Goal: Information Seeking & Learning: Learn about a topic

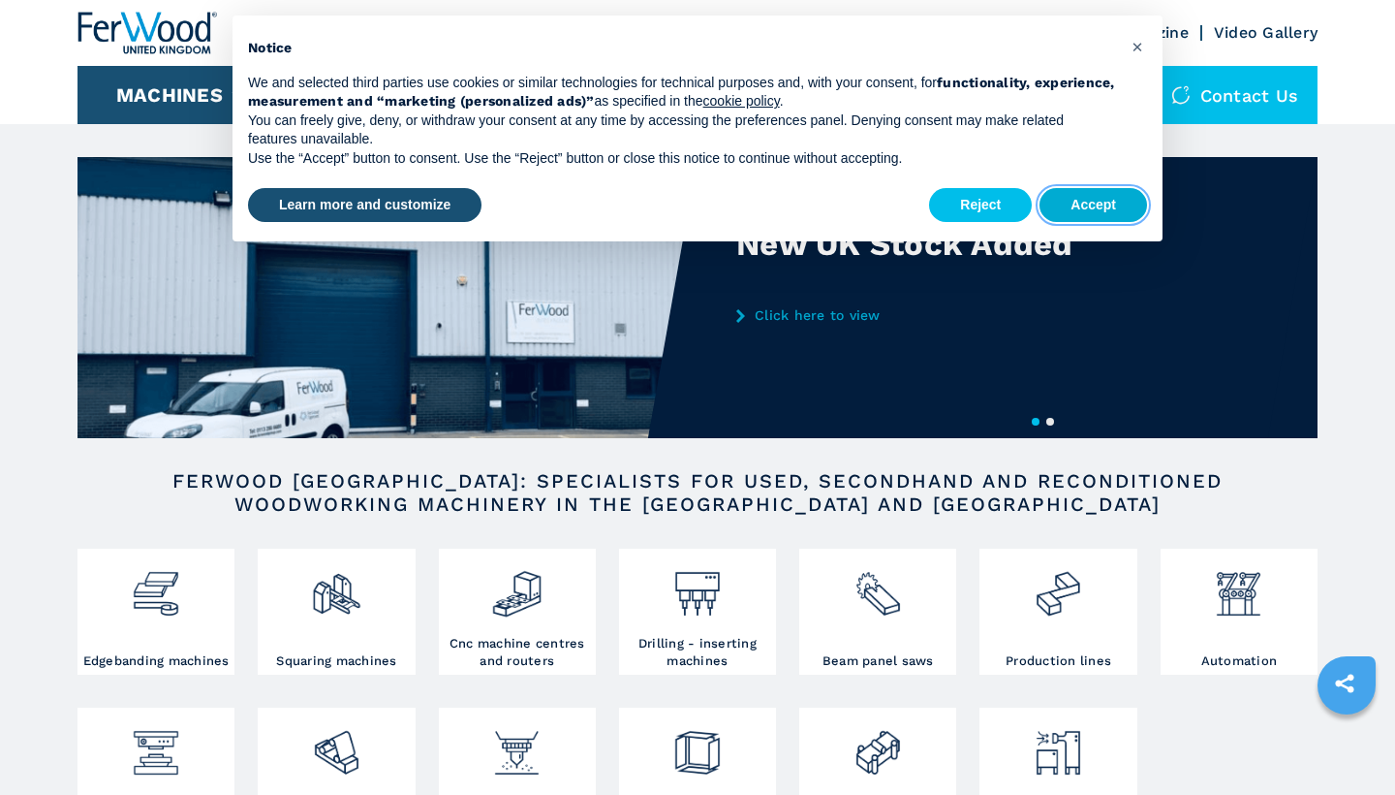
click at [1107, 203] on button "Accept" at bounding box center [1094, 205] width 108 height 35
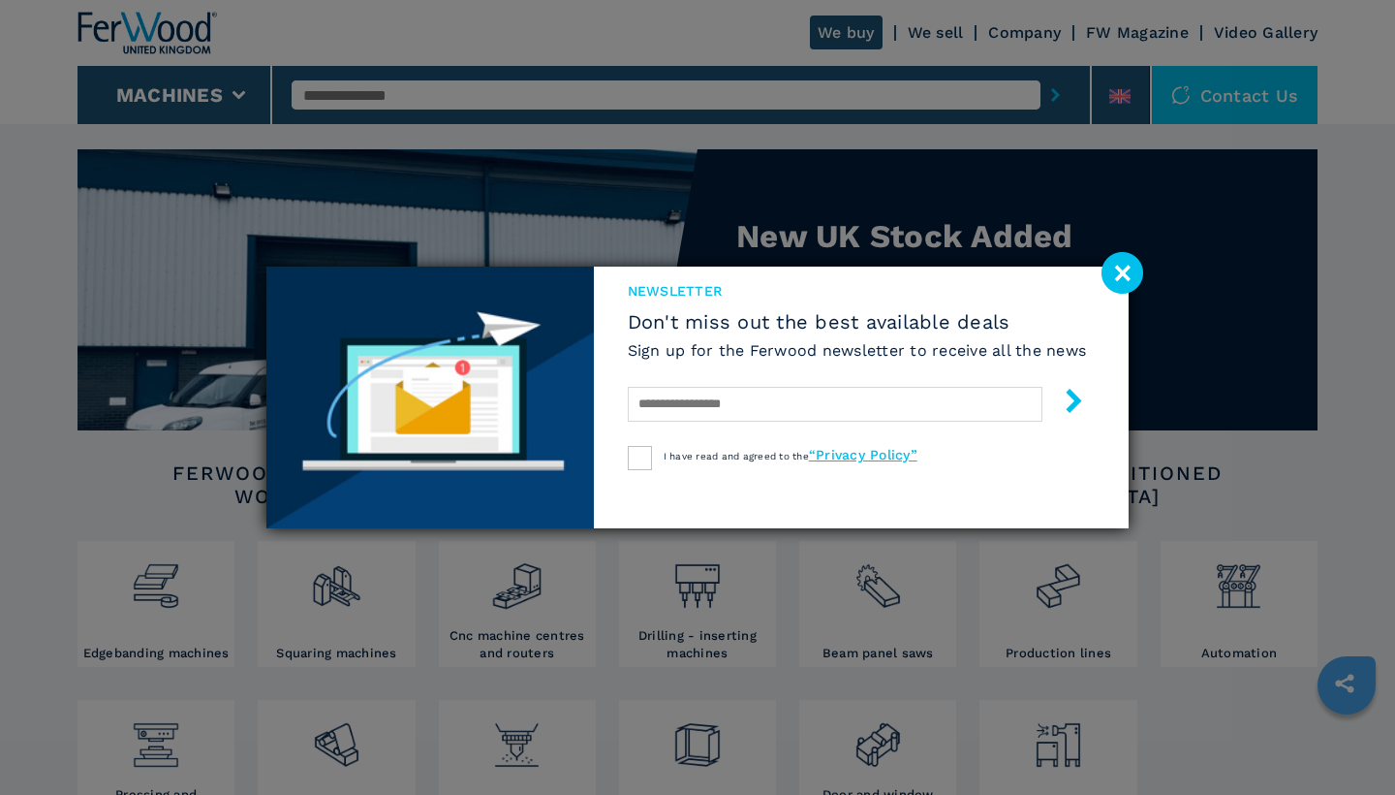
scroll to position [10, 0]
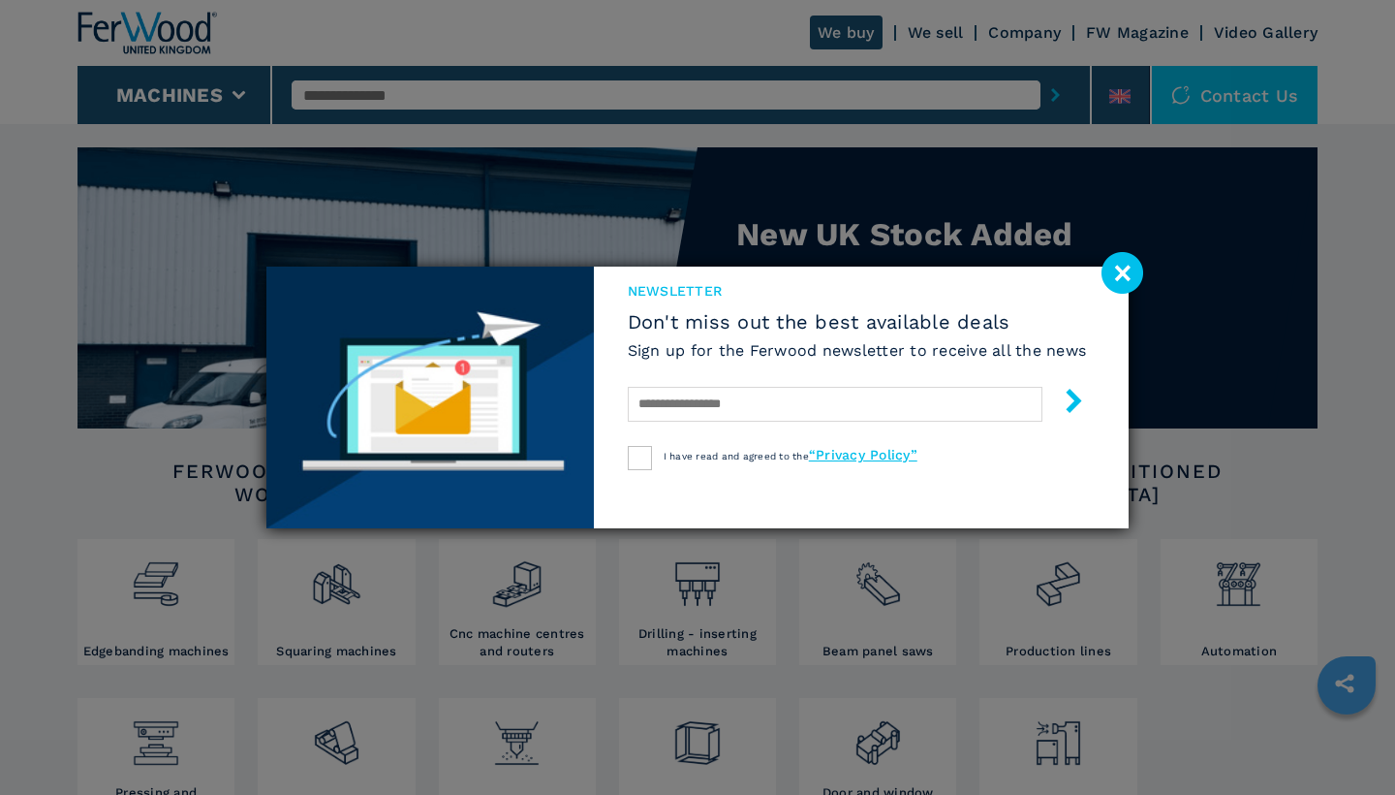
click at [1119, 276] on image at bounding box center [1123, 273] width 42 height 42
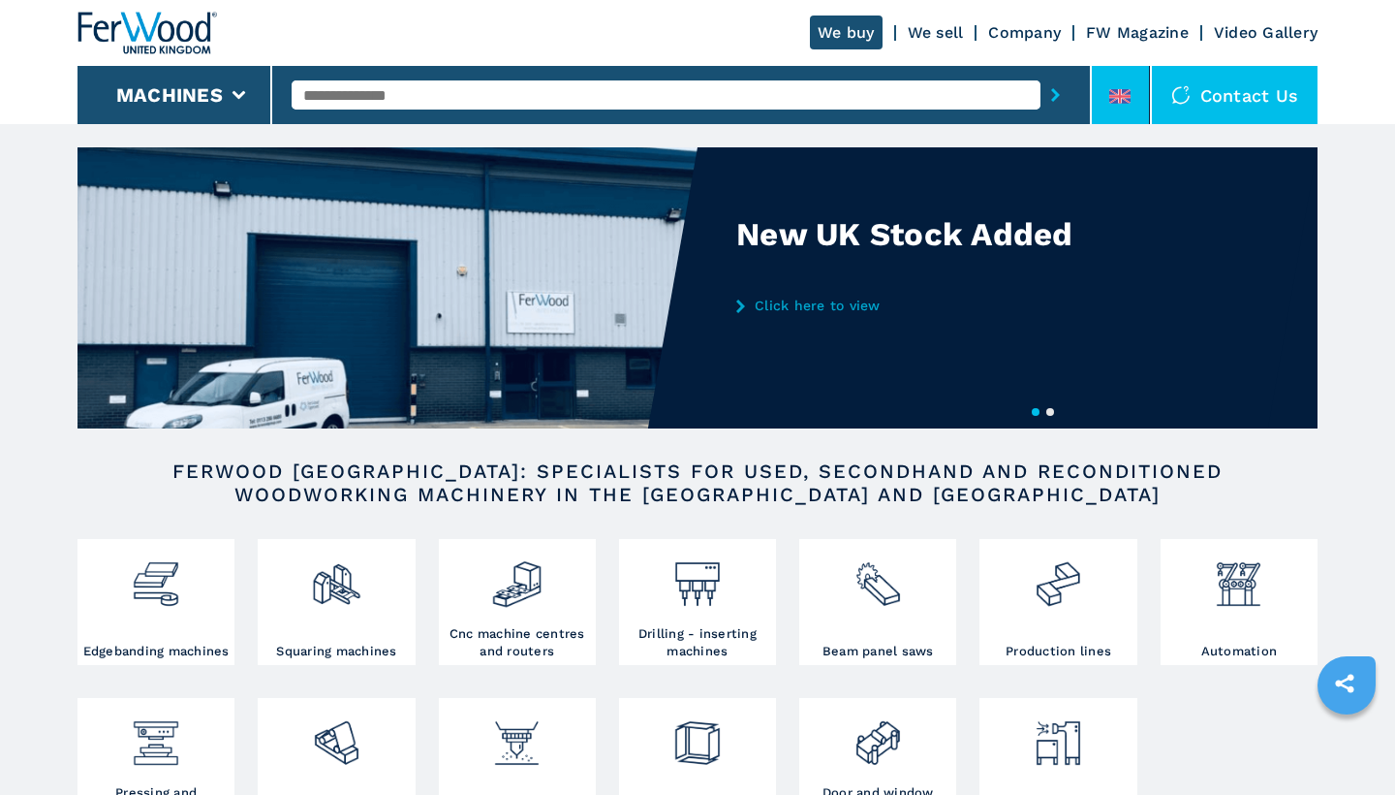
click at [1121, 98] on icon at bounding box center [1120, 96] width 3 height 15
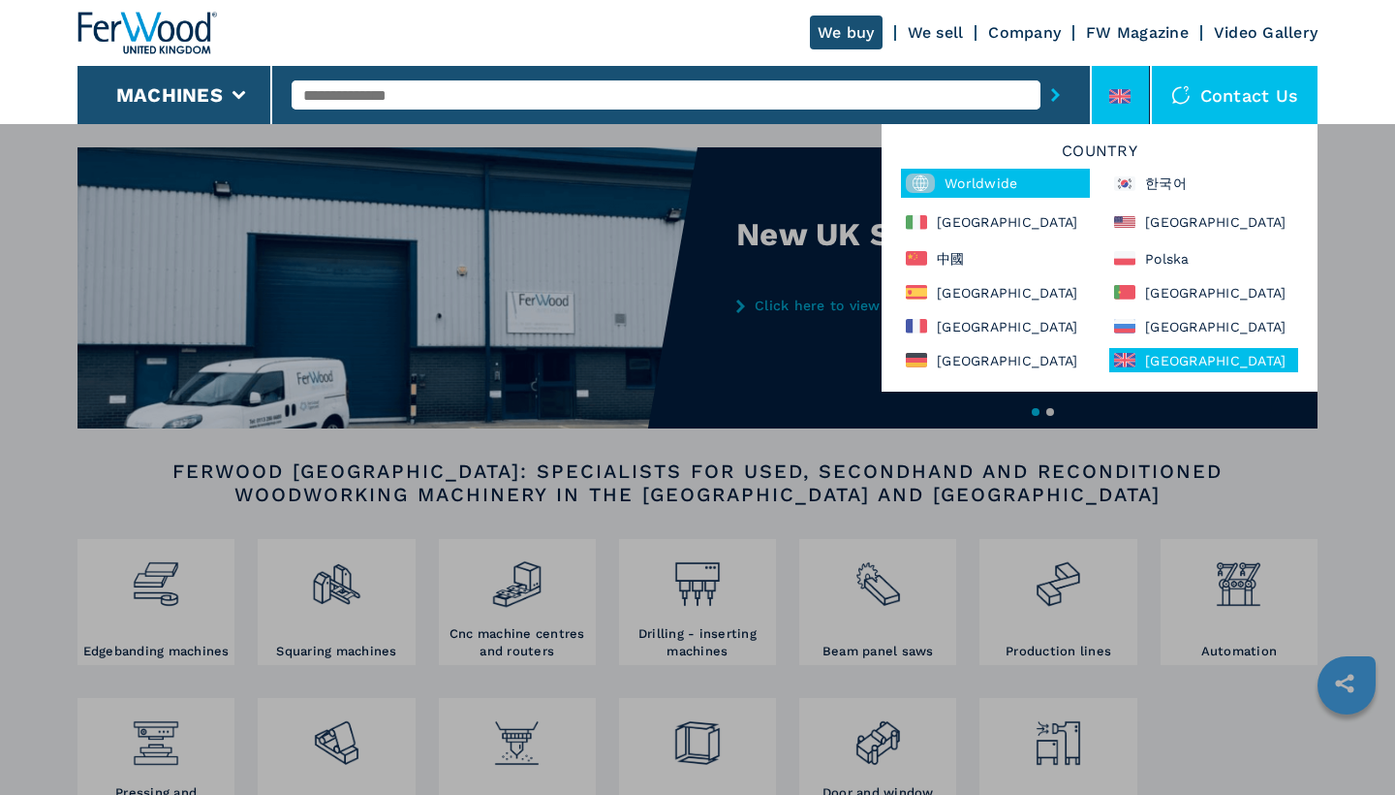
click at [1000, 173] on div "Worldwide" at bounding box center [995, 183] width 189 height 29
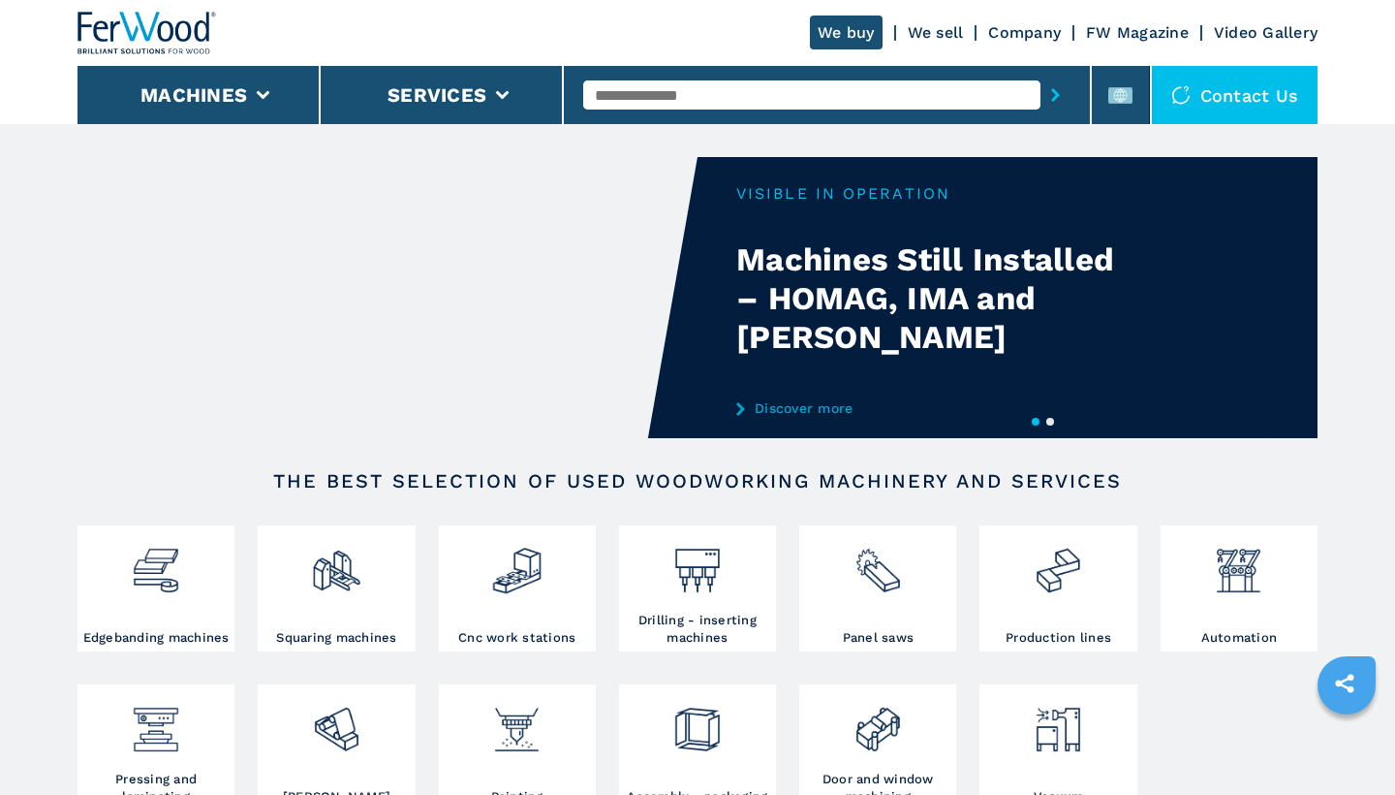
click at [1050, 422] on button "2" at bounding box center [1051, 422] width 8 height 8
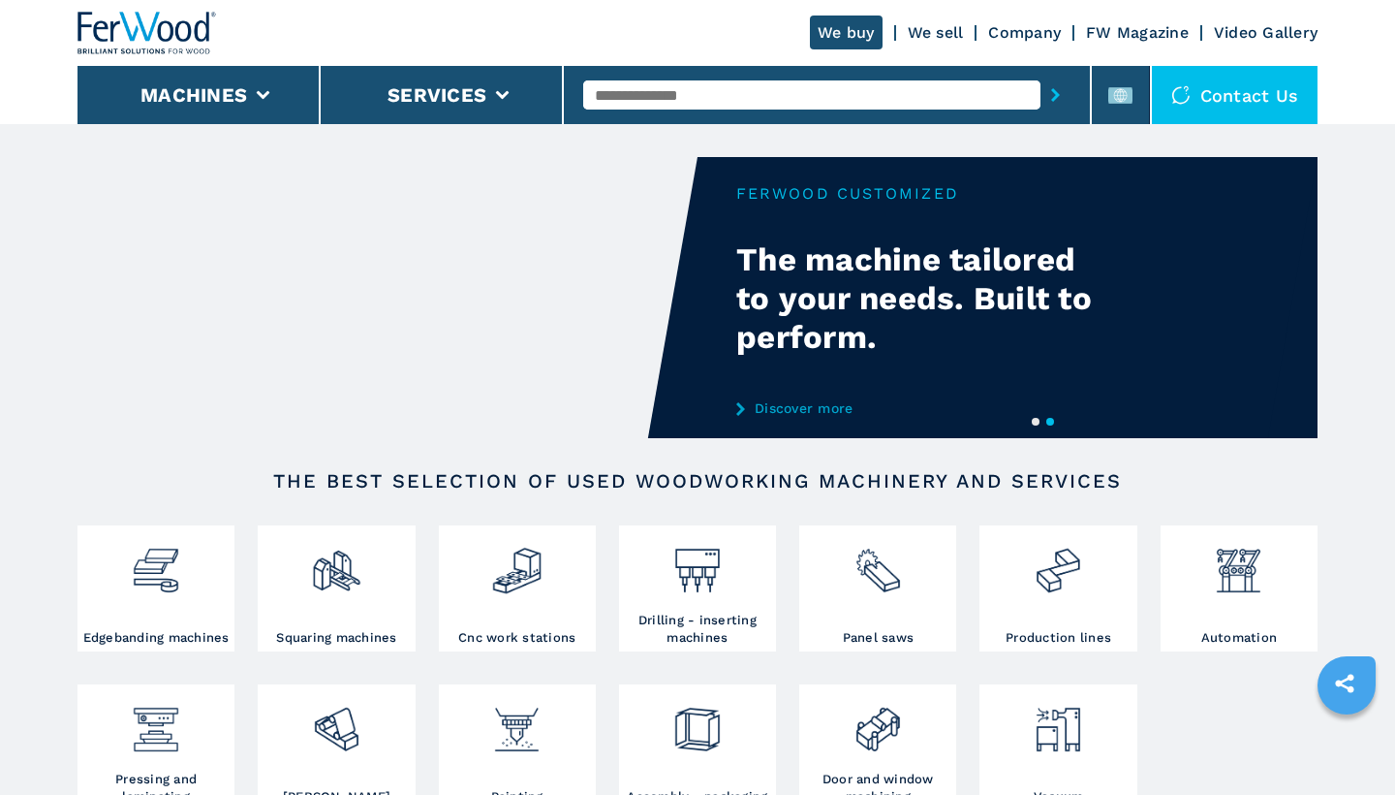
click at [1034, 422] on button "1" at bounding box center [1036, 422] width 8 height 8
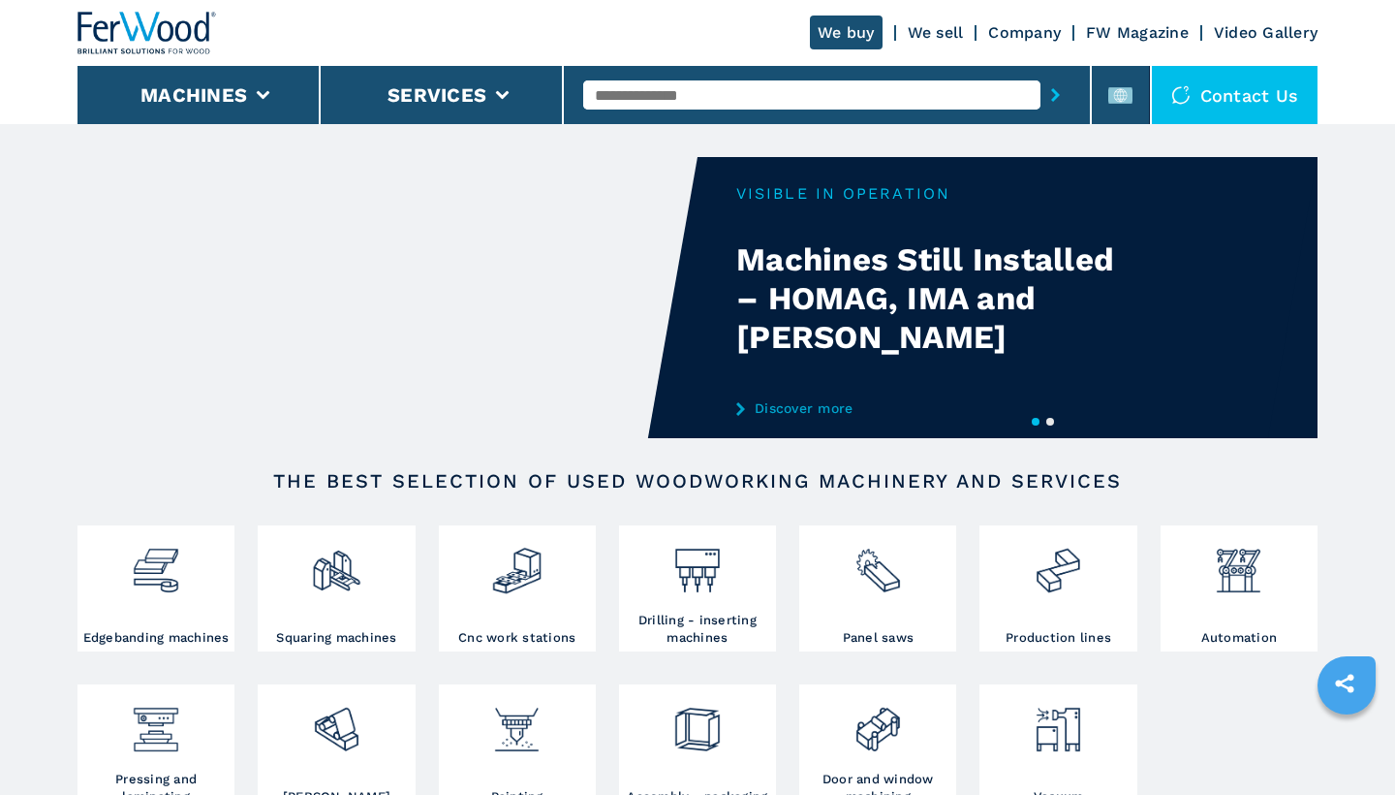
click at [493, 261] on video "Your browser does not support the video tag." at bounding box center [388, 297] width 620 height 281
click at [778, 408] on link "Discover more" at bounding box center [926, 408] width 380 height 16
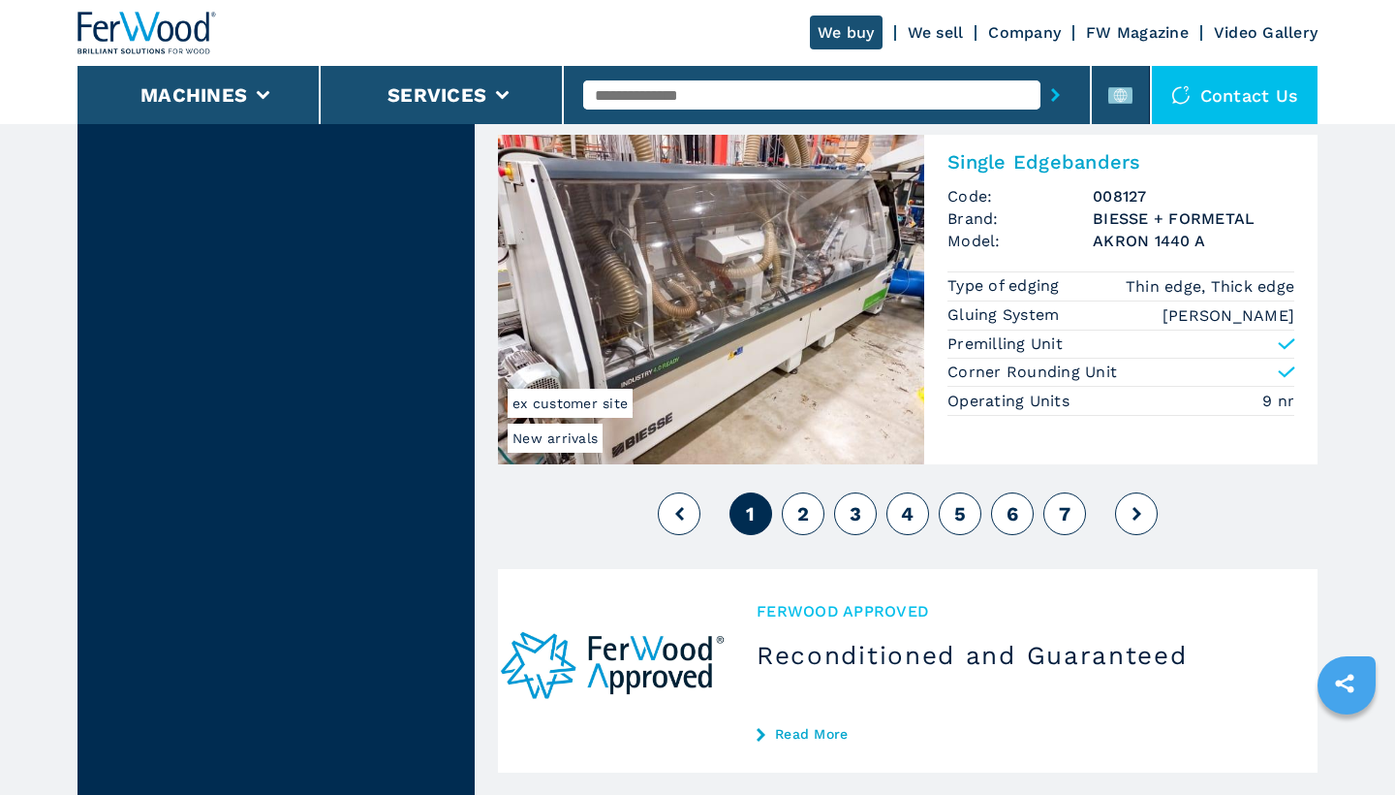
scroll to position [4607, 0]
click at [803, 513] on span "2" at bounding box center [804, 512] width 12 height 23
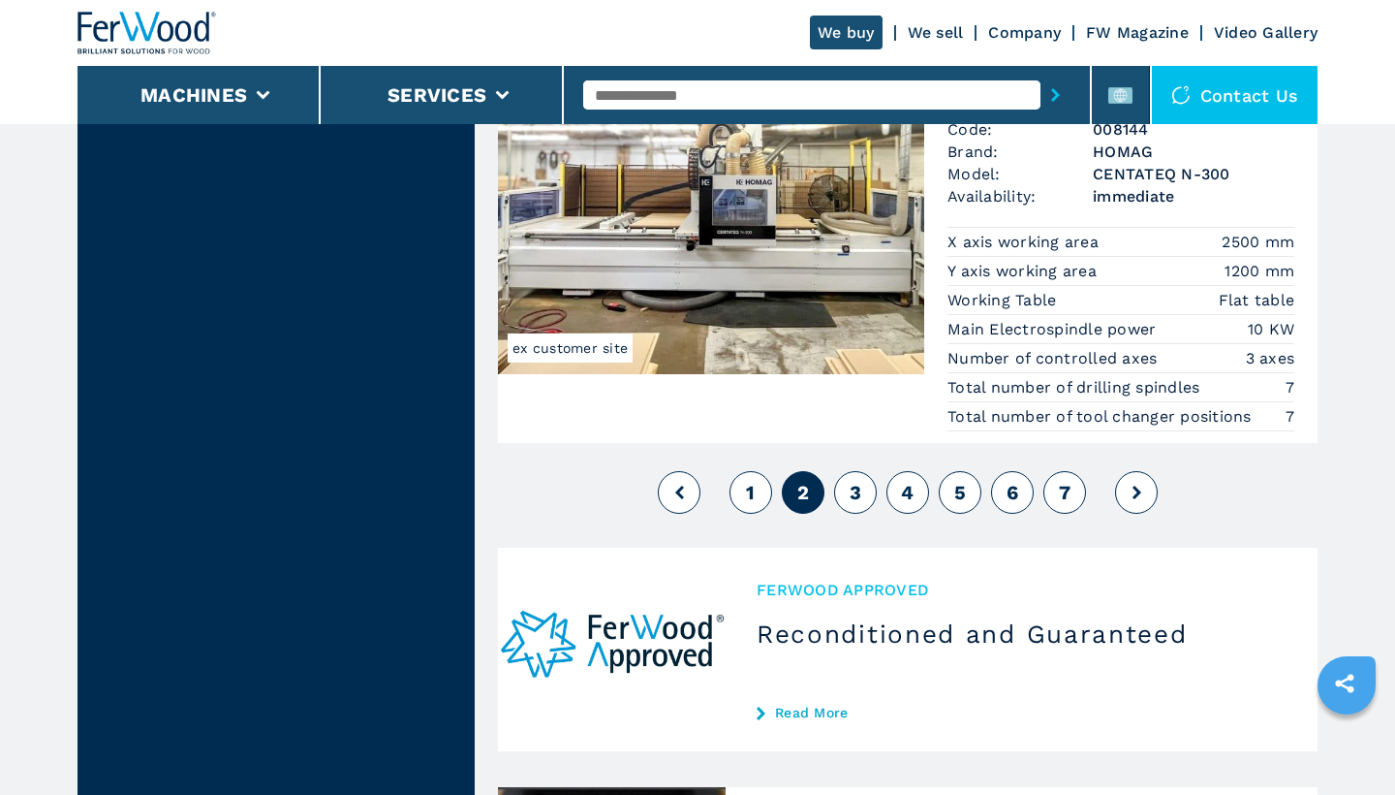
scroll to position [4804, 0]
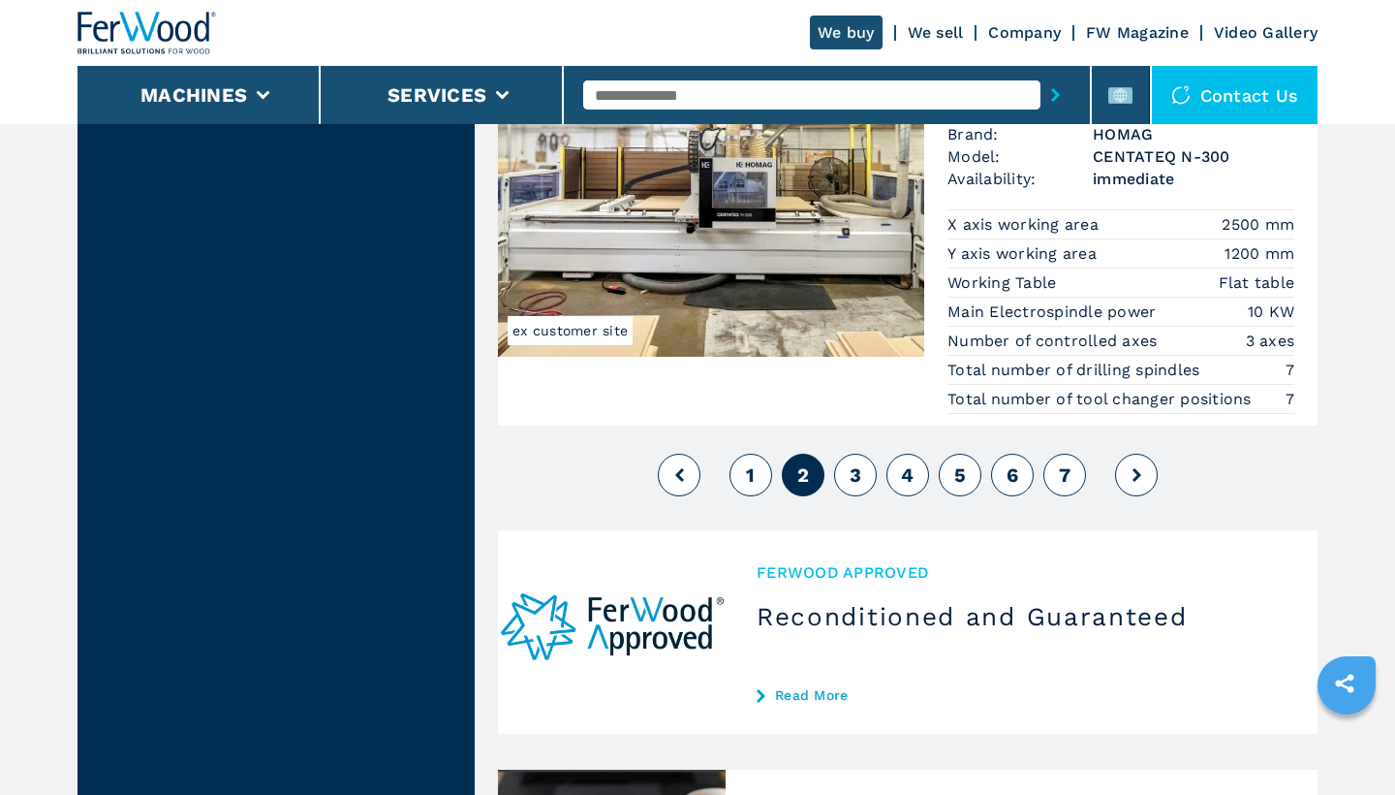
click at [861, 476] on span "3" at bounding box center [856, 474] width 12 height 23
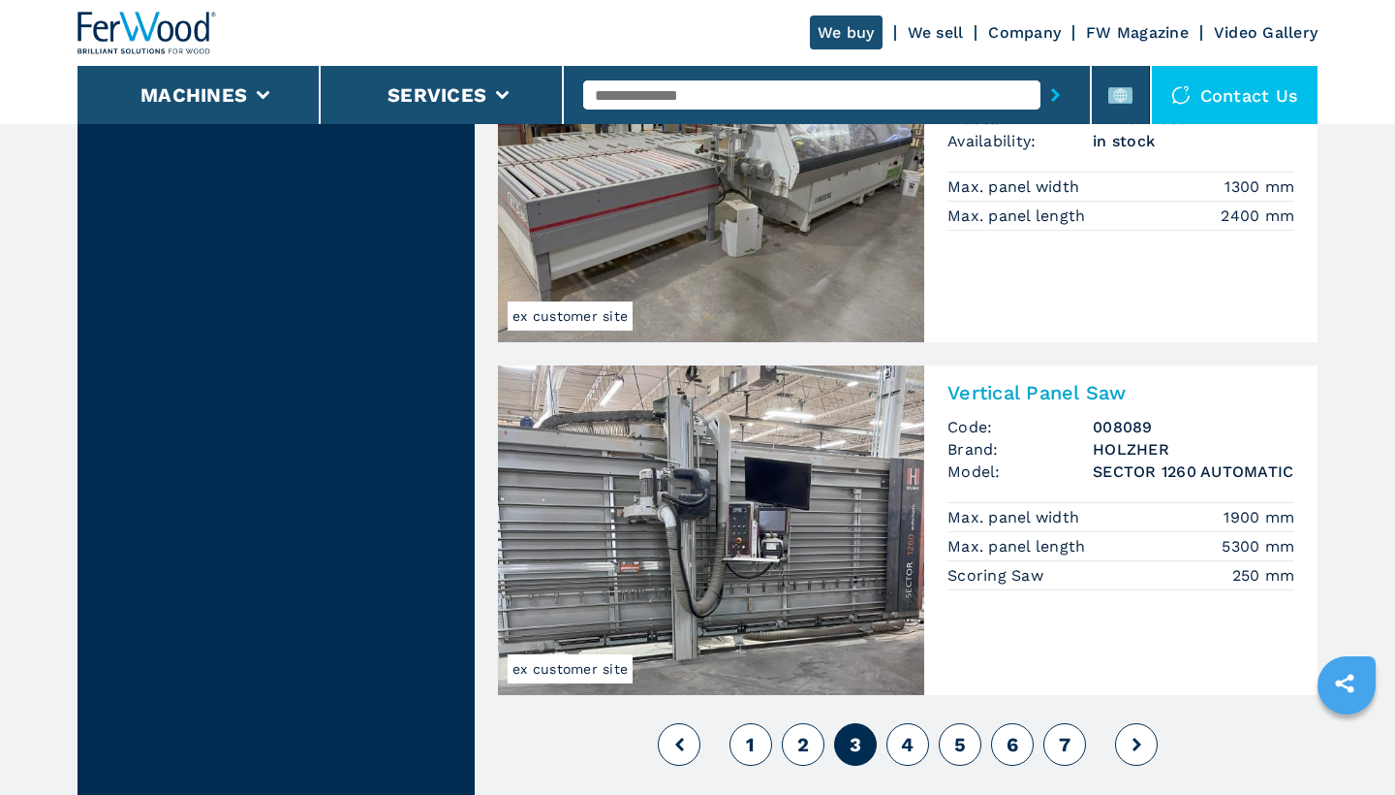
scroll to position [4376, 0]
